Goal: Information Seeking & Learning: Learn about a topic

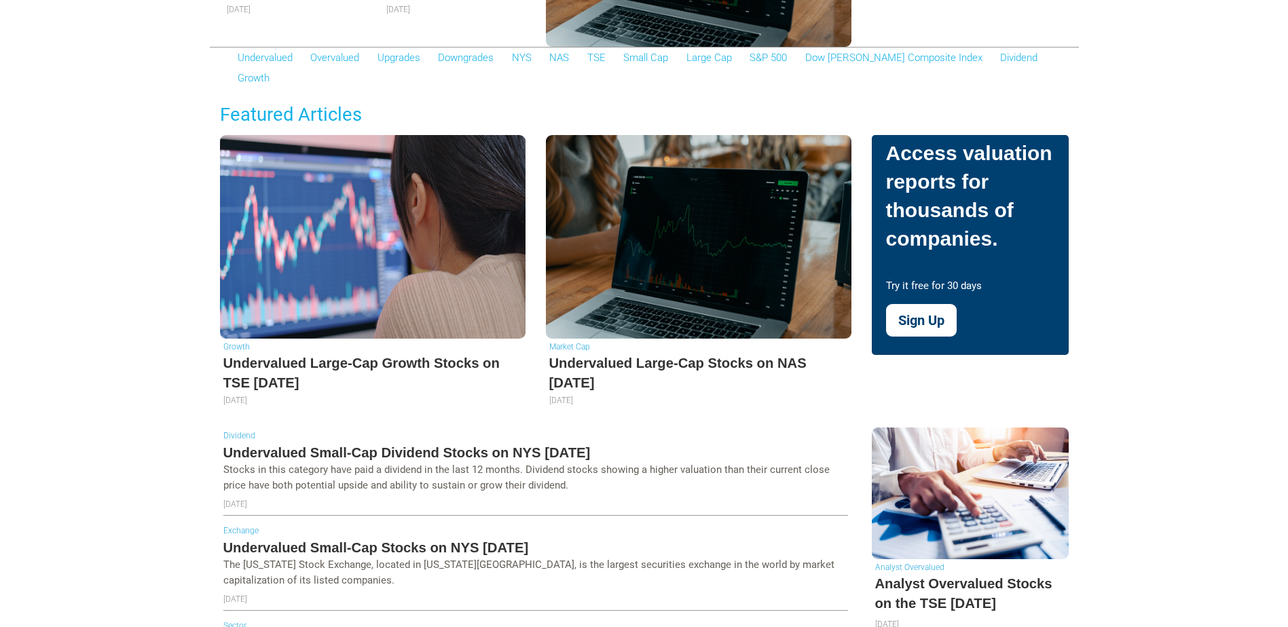
scroll to position [407, 0]
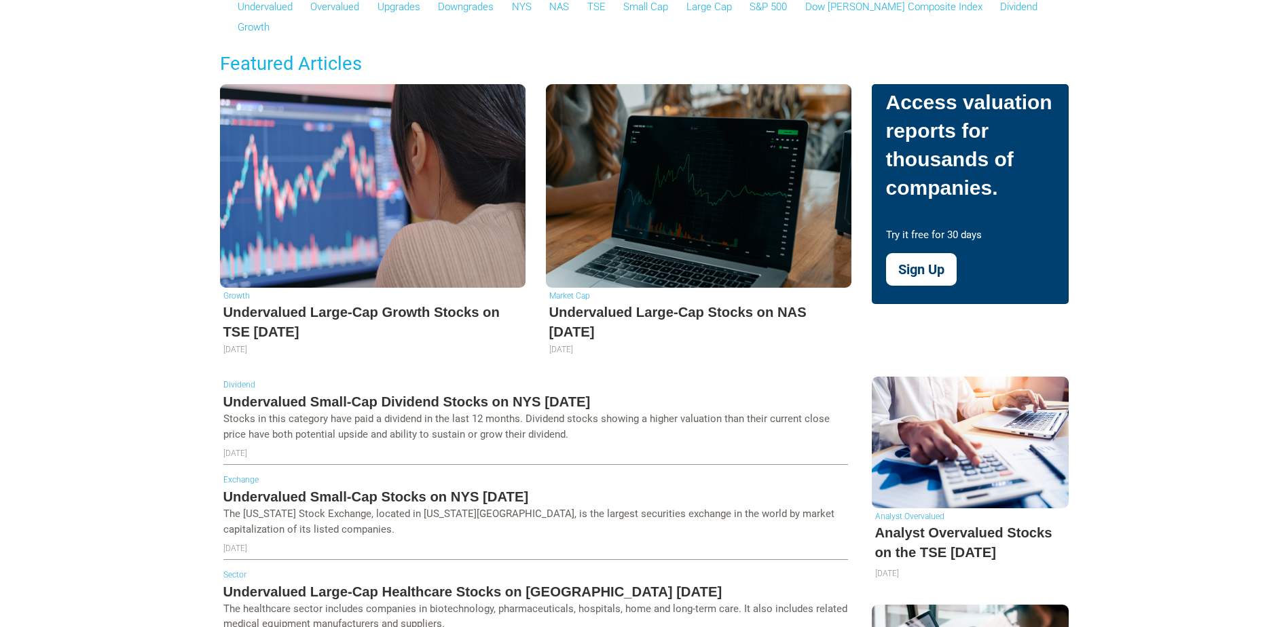
click at [616, 303] on h5 "Undervalued Large-Cap Stocks on NAS [DATE]" at bounding box center [698, 322] width 299 height 39
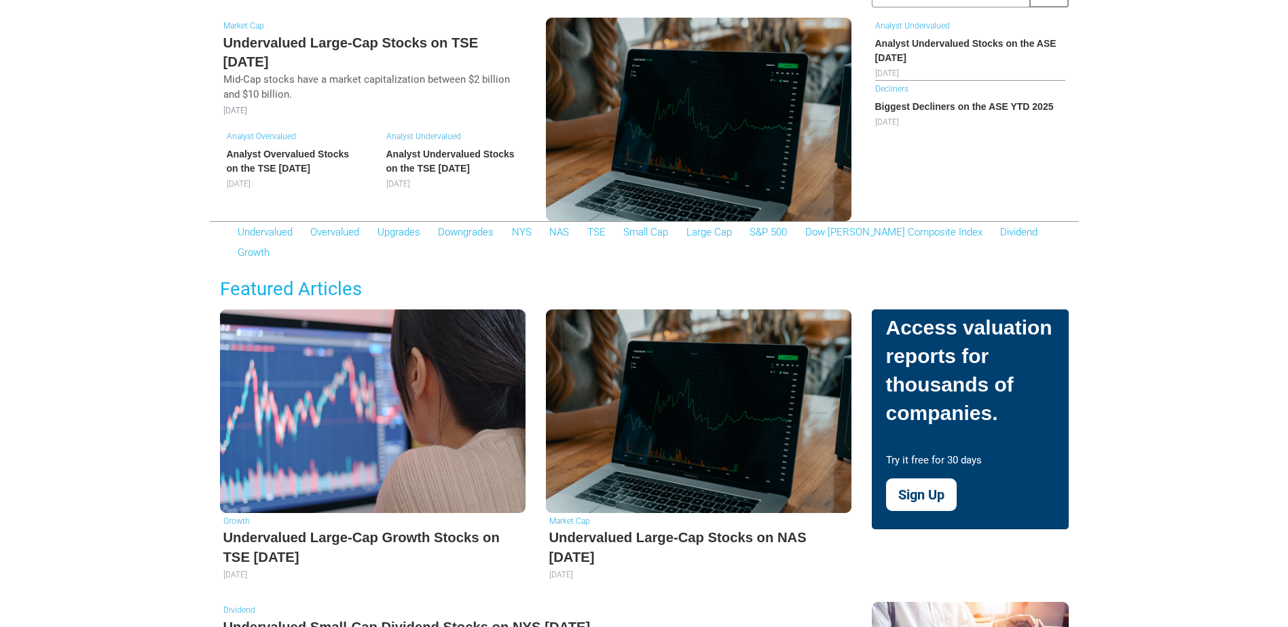
scroll to position [0, 0]
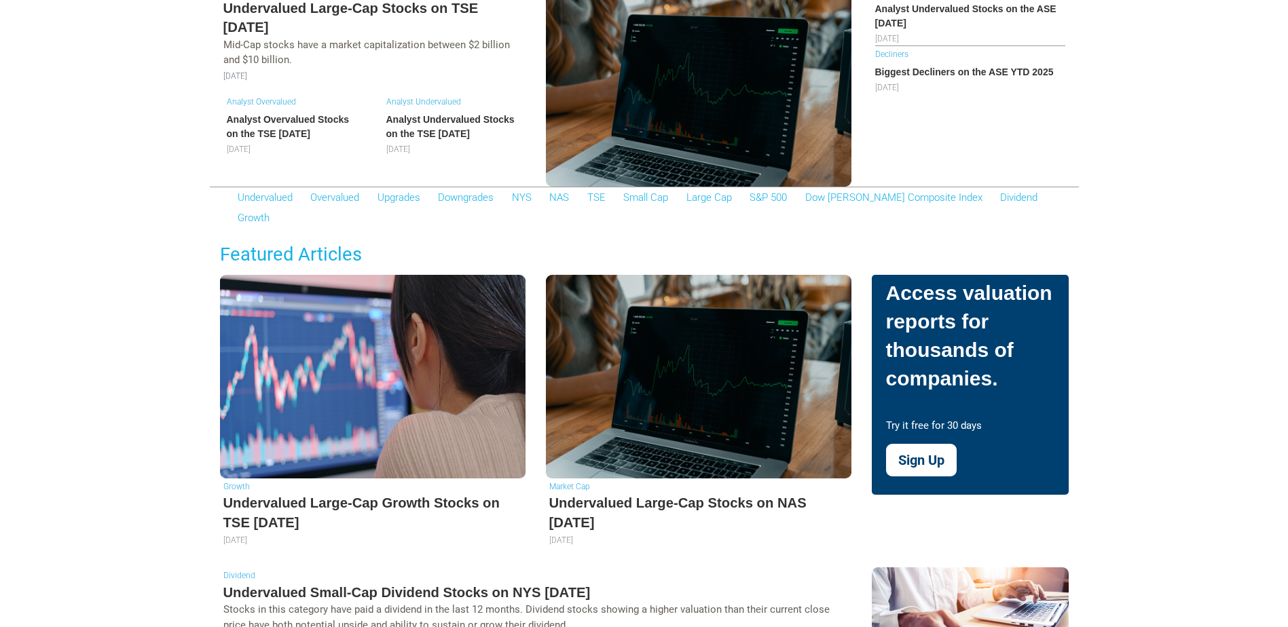
scroll to position [271, 0]
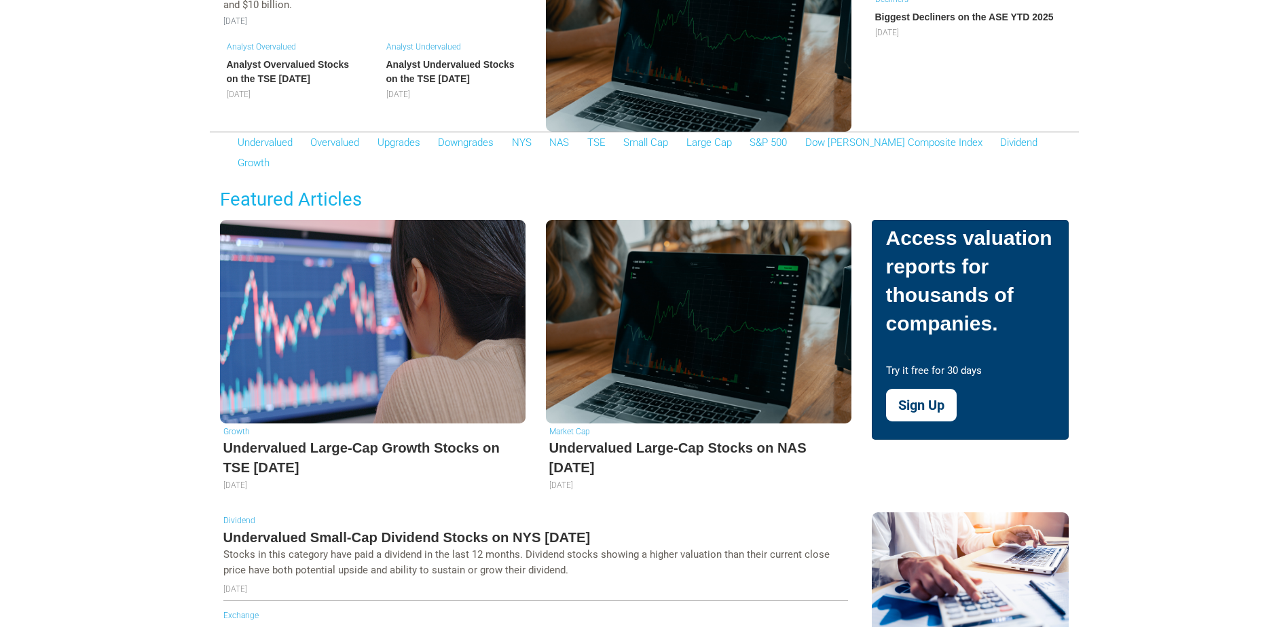
click at [947, 127] on div "Analyst Undervalued Analyst Undervalued Stocks on the ASE August 2025 2025-08-0…" at bounding box center [969, 30] width 217 height 204
click at [1000, 141] on link "Dividend" at bounding box center [1018, 142] width 37 height 12
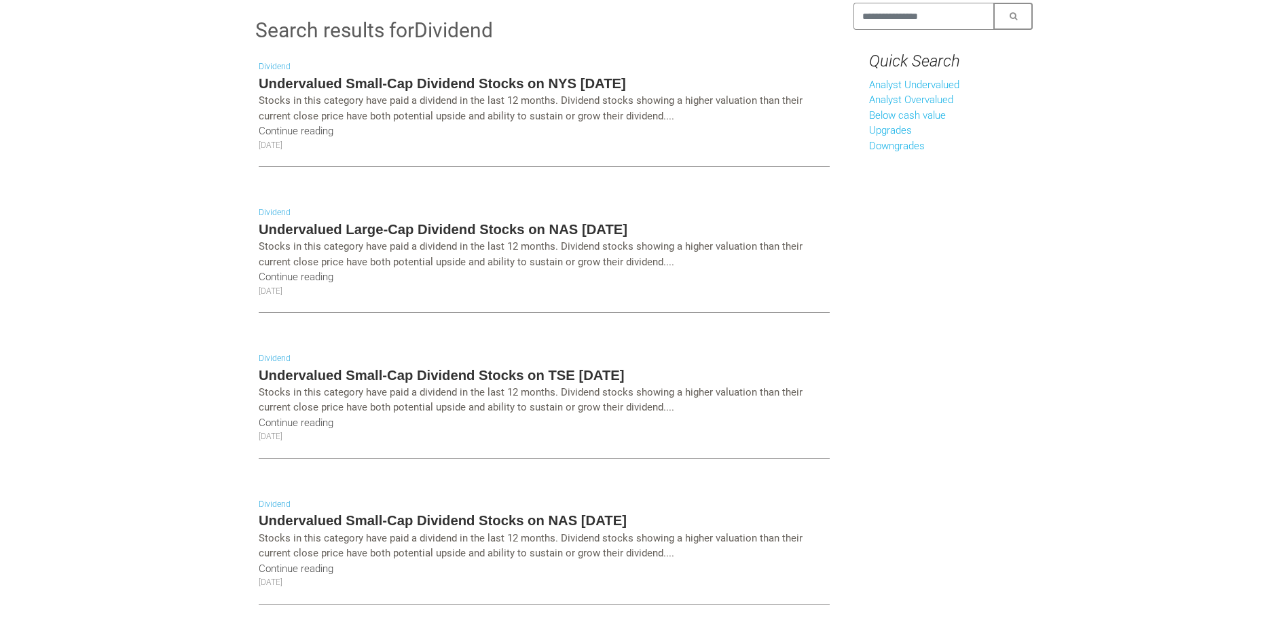
scroll to position [136, 0]
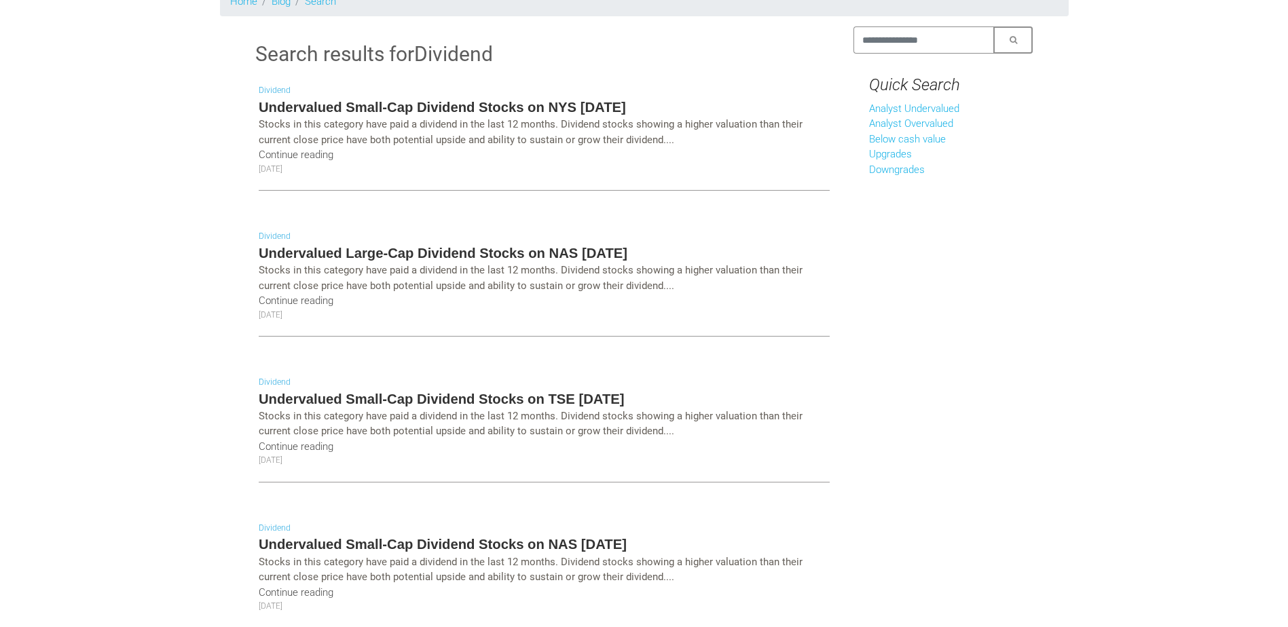
click at [398, 99] on h5 "Undervalued Small-Cap Dividend Stocks on NYS [DATE]" at bounding box center [544, 107] width 571 height 19
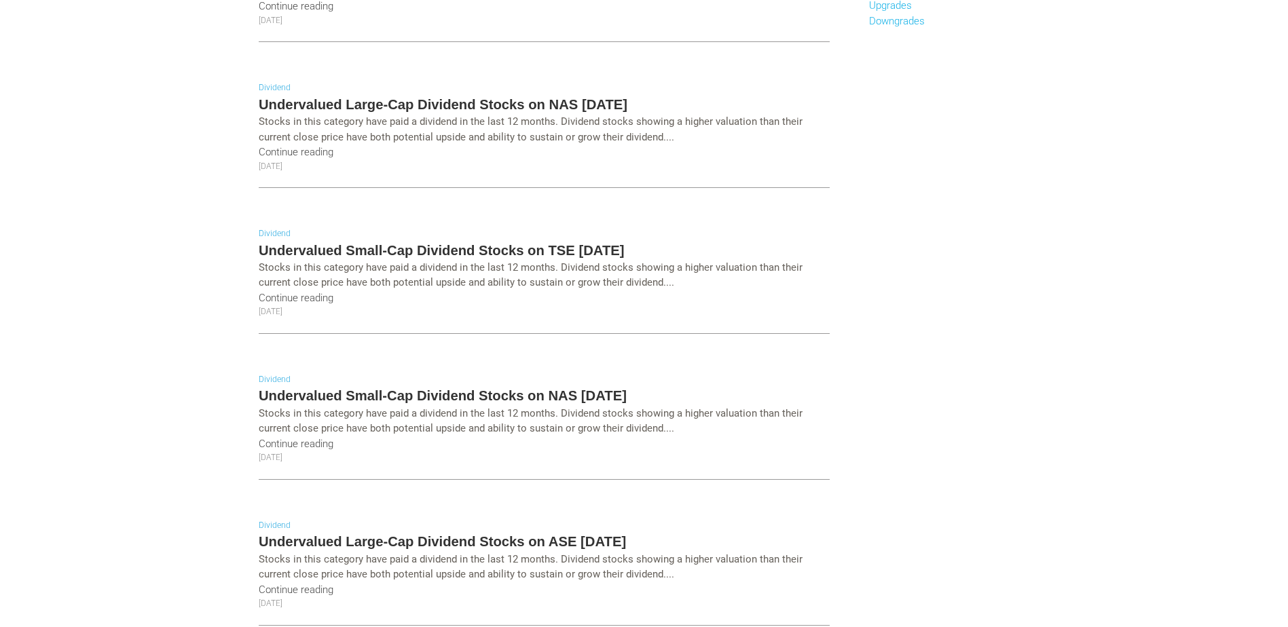
scroll to position [0, 0]
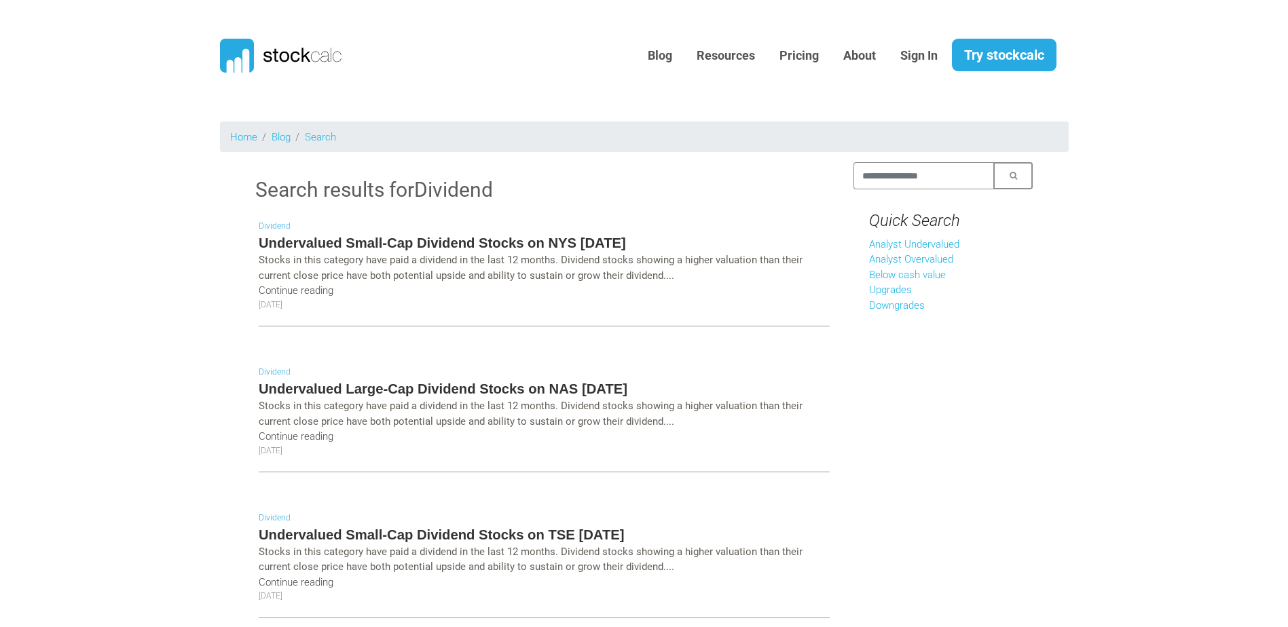
click at [426, 383] on h5 "Undervalued Large-Cap Dividend Stocks on NAS August 2025" at bounding box center [544, 388] width 571 height 19
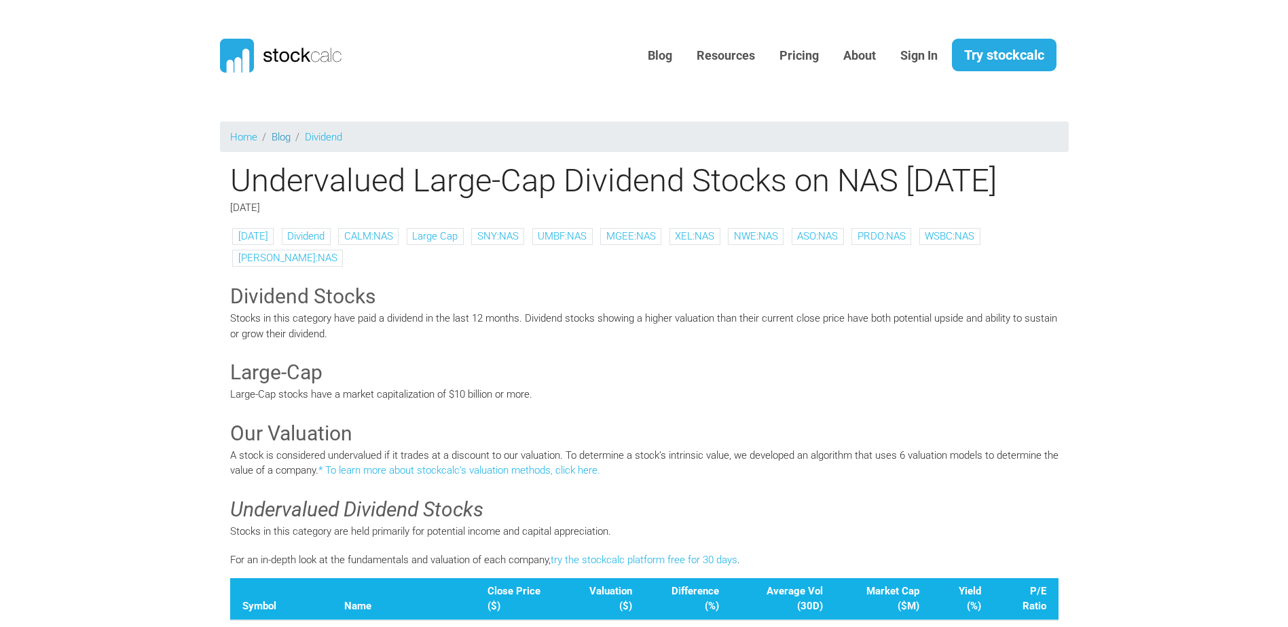
click at [289, 139] on link "Blog" at bounding box center [280, 137] width 19 height 12
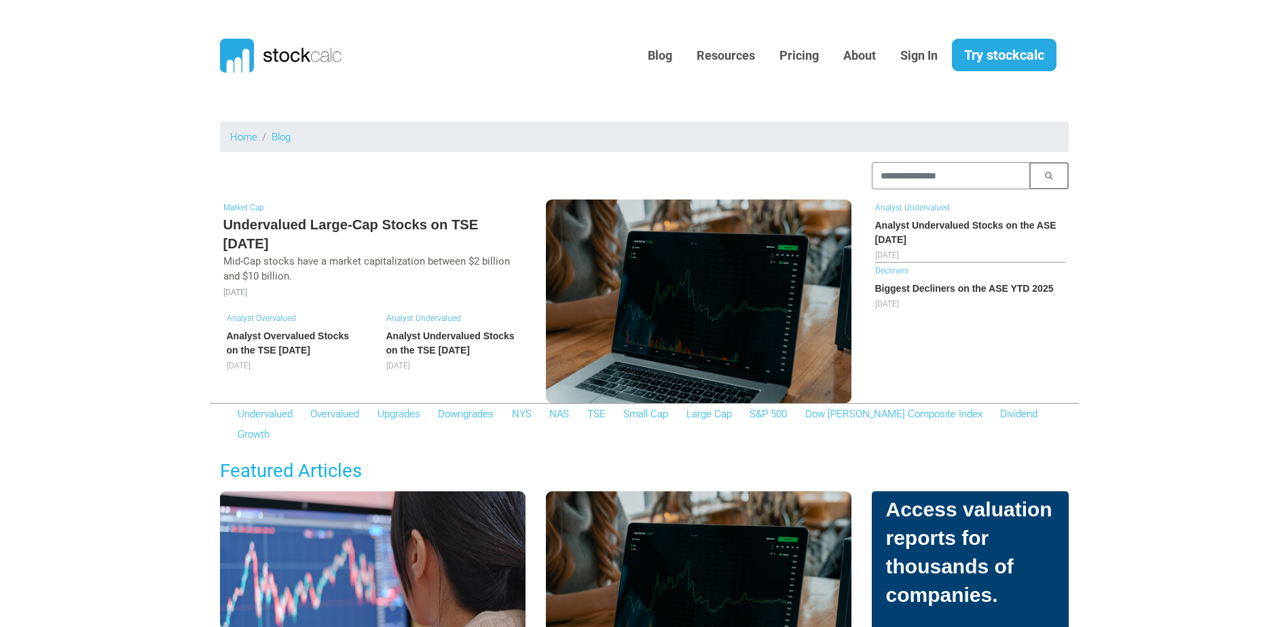
click at [255, 222] on h5 "Undervalued Large-Cap Stocks on TSE August 2025" at bounding box center [372, 234] width 299 height 39
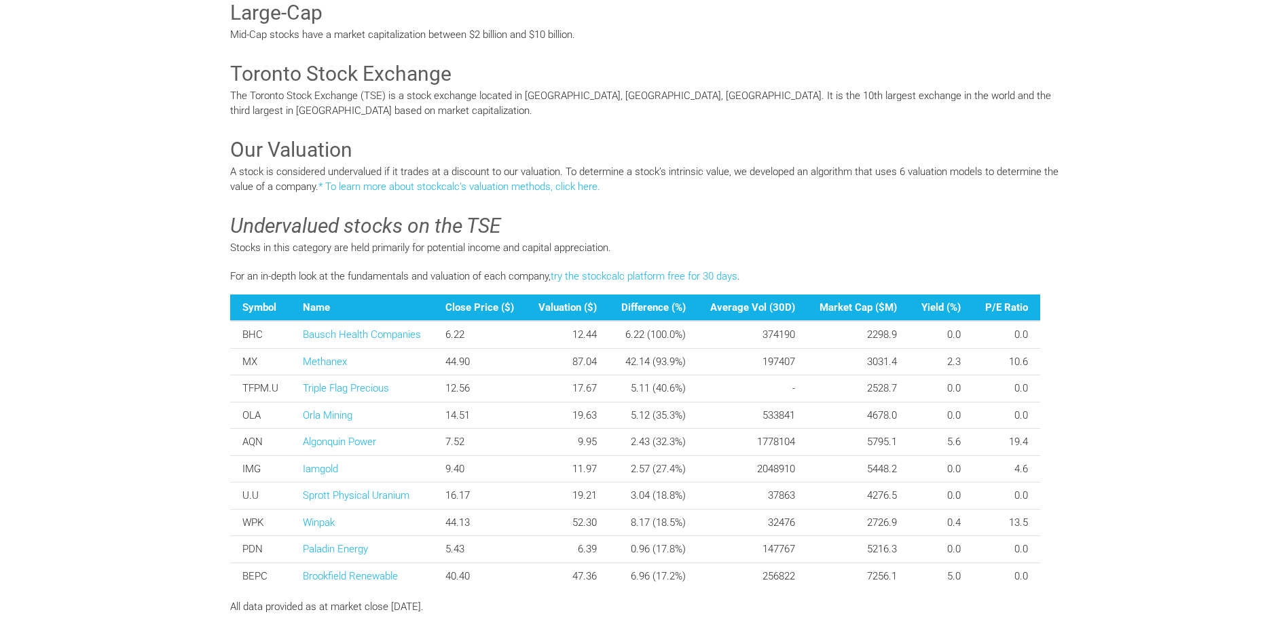
scroll to position [339, 0]
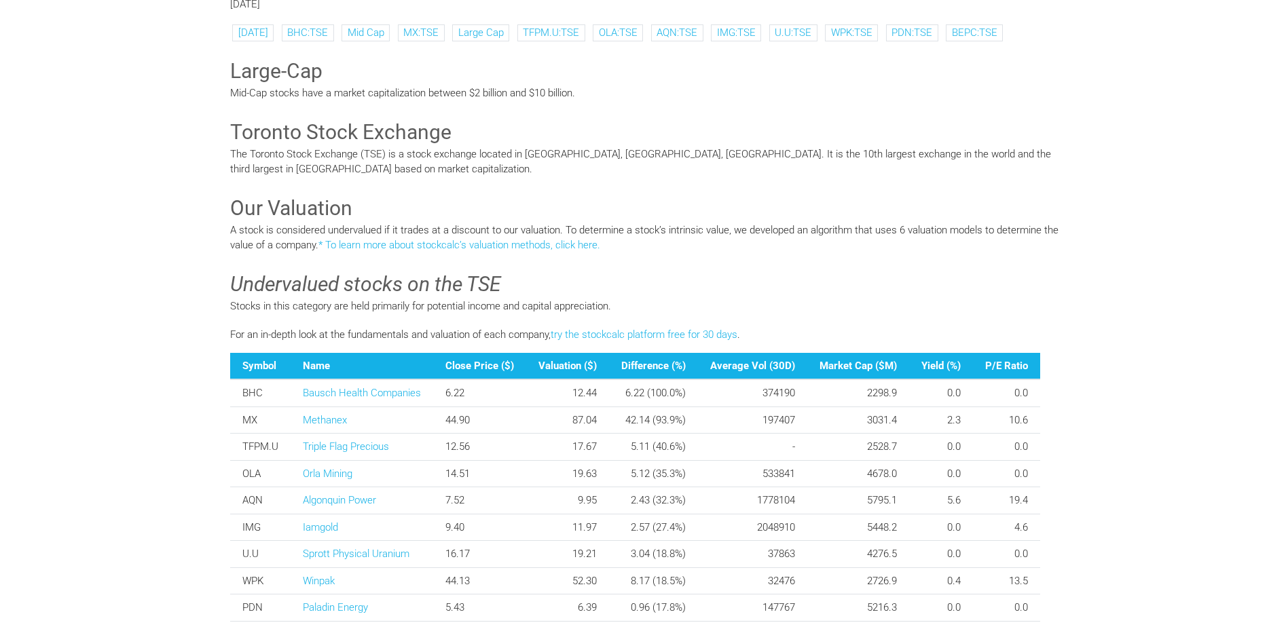
scroll to position [0, 0]
